Goal: Information Seeking & Learning: Learn about a topic

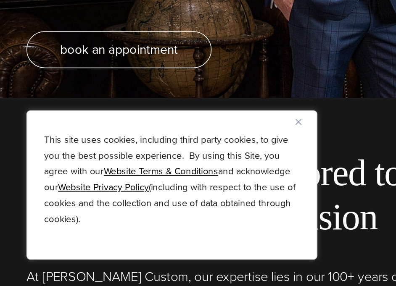
scroll to position [123, 0]
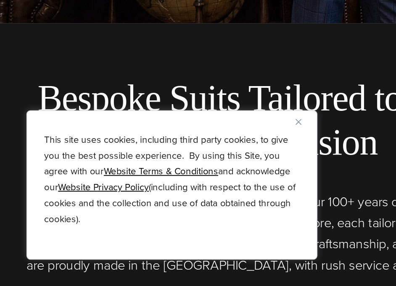
scroll to position [225, 0]
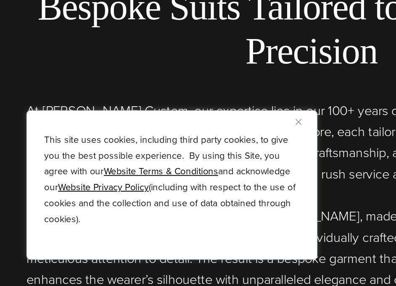
click at [190, 180] on img "Close" at bounding box center [190, 182] width 4 height 4
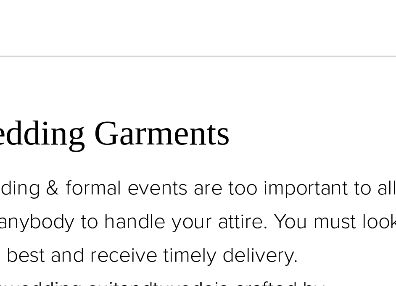
scroll to position [675, 0]
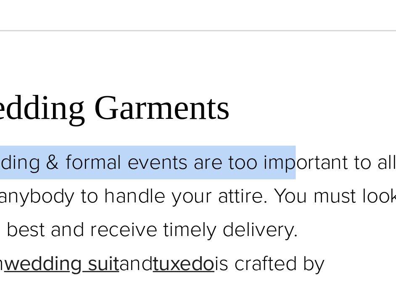
drag, startPoint x: 235, startPoint y: 180, endPoint x: 138, endPoint y: 236, distance: 112.7
click at [138, 236] on div "Wedding Garments Wedding & formal events are too important to allow just anybod…" at bounding box center [101, 267] width 168 height 106
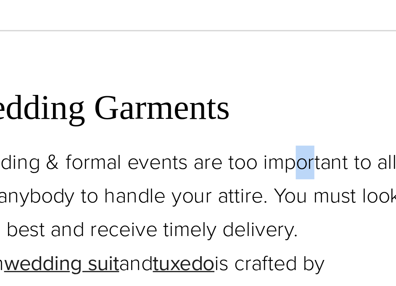
drag, startPoint x: 138, startPoint y: 236, endPoint x: 145, endPoint y: 238, distance: 7.4
click at [144, 238] on p "Wedding & formal events are too important to allow just anybody to handle your …" at bounding box center [101, 277] width 168 height 85
click at [145, 238] on p "Wedding & formal events are too important to allow just anybody to handle your …" at bounding box center [101, 277] width 168 height 85
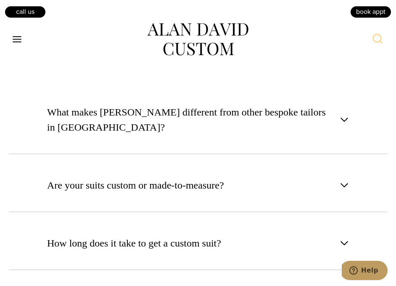
scroll to position [3968, 0]
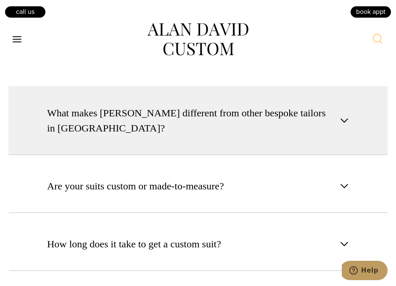
click at [287, 105] on span "What makes [PERSON_NAME] different from other bespoke tailors in [GEOGRAPHIC_DA…" at bounding box center [191, 120] width 288 height 30
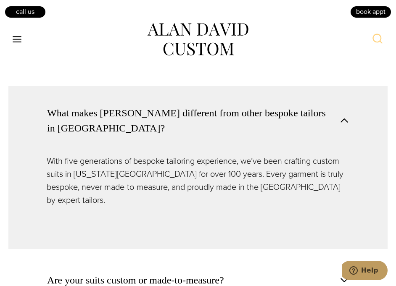
click at [285, 155] on p "With five generations of bespoke tailoring experience, we’ve been crafting cust…" at bounding box center [198, 181] width 302 height 52
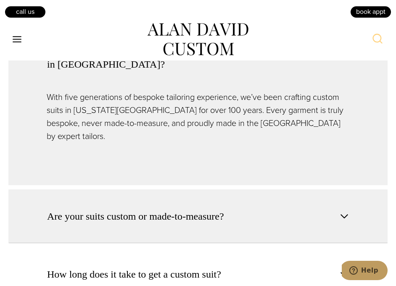
scroll to position [4041, 0]
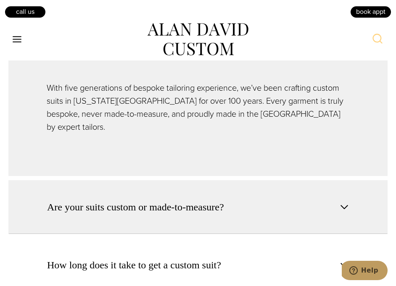
click at [215, 199] on span "Are your suits custom or made-to-measure?" at bounding box center [135, 206] width 177 height 15
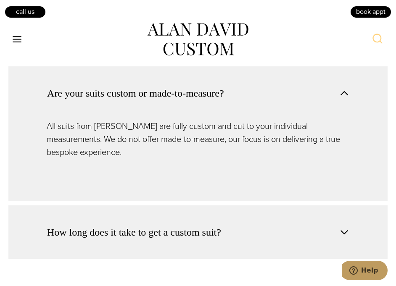
scroll to position [4063, 0]
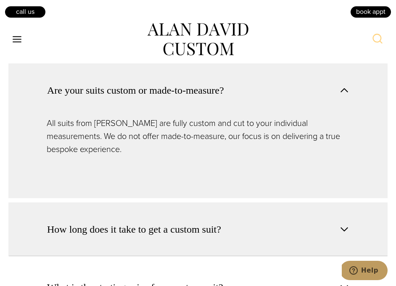
click at [243, 202] on button "How long does it take to get a custom suit?" at bounding box center [197, 229] width 379 height 54
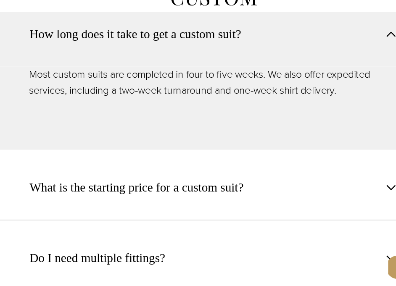
scroll to position [4135, 0]
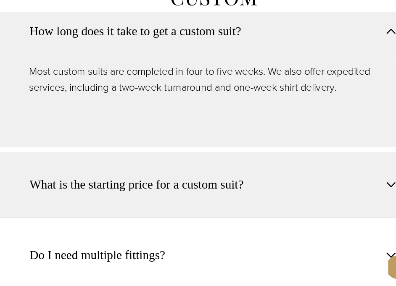
click at [214, 195] on span "What is the starting price for a custom suit?" at bounding box center [135, 202] width 176 height 15
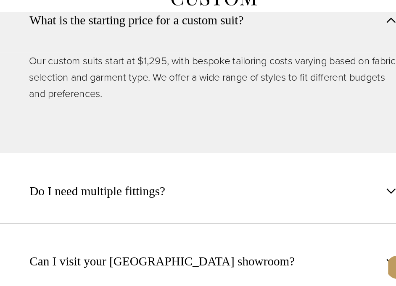
scroll to position [4227, 0]
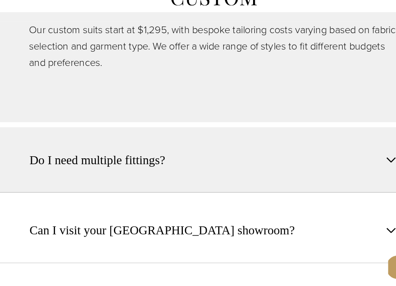
click at [215, 155] on button "Do I need multiple fittings?" at bounding box center [197, 182] width 379 height 54
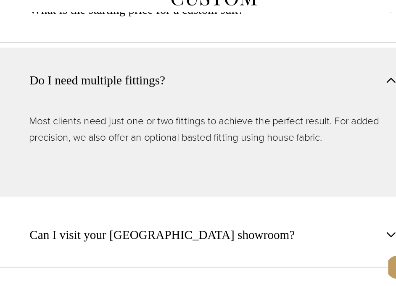
scroll to position [4206, 0]
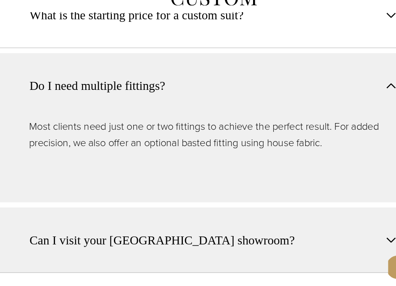
click at [200, 221] on button "Can I visit your [GEOGRAPHIC_DATA] showroom?" at bounding box center [197, 248] width 379 height 54
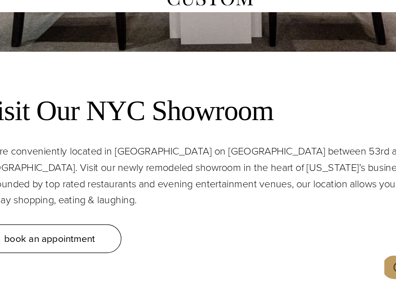
scroll to position [4680, 0]
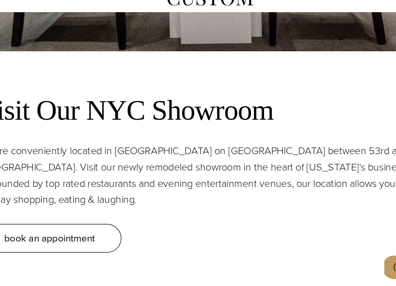
drag, startPoint x: 244, startPoint y: 176, endPoint x: 246, endPoint y: 182, distance: 6.4
click at [246, 182] on div "Visit Our NYC Showroom We are conveniently located in [GEOGRAPHIC_DATA] on [GEO…" at bounding box center [198, 193] width 396 height 147
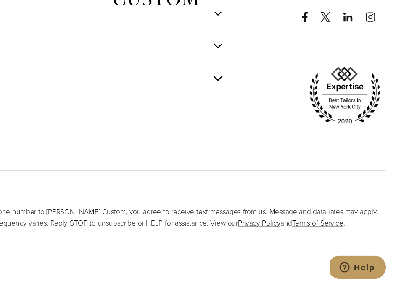
scroll to position [5522, 0]
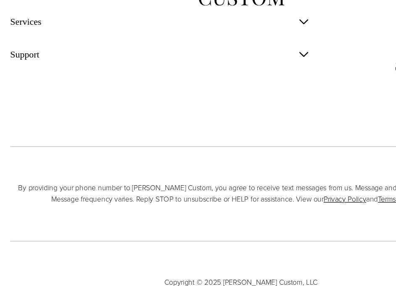
click at [266, 210] on link "Privacy Policy" at bounding box center [283, 214] width 35 height 9
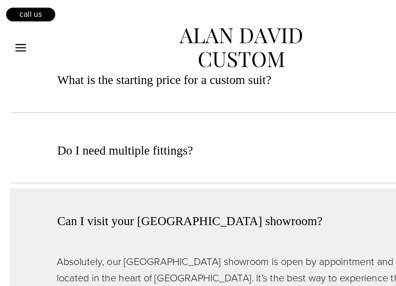
scroll to position [4166, 0]
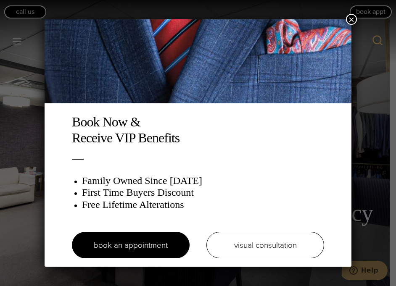
click at [47, 56] on img at bounding box center [198, 61] width 307 height 84
click at [34, 31] on div "Book Now & Receive VIP Benefits Family Owned Since 1913 First Time Buyers Disco…" at bounding box center [198, 143] width 396 height 286
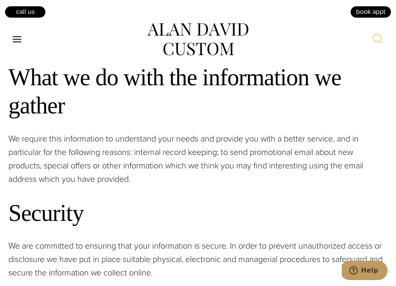
scroll to position [379, 0]
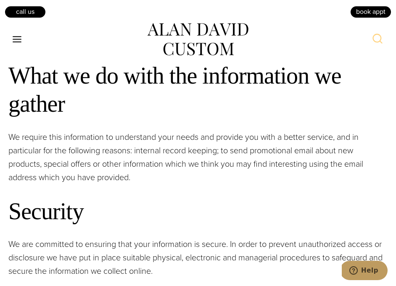
click at [53, 13] on div "Call Us" at bounding box center [101, 11] width 194 height 14
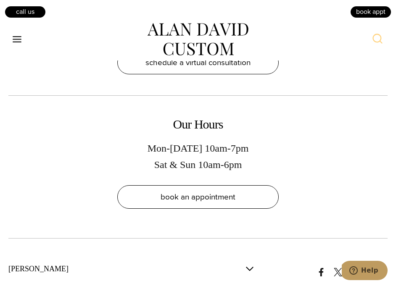
scroll to position [1616, 0]
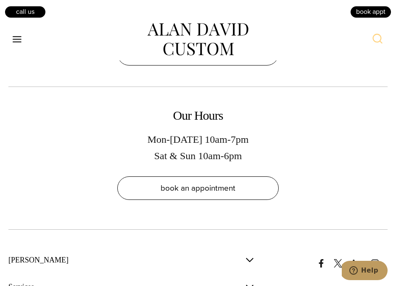
click at [50, 10] on div "Call Us" at bounding box center [101, 11] width 194 height 14
